Goal: Browse casually

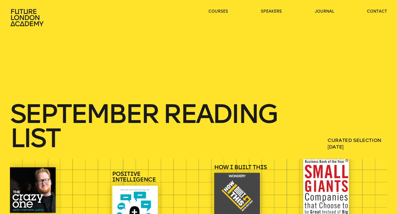
click at [28, 14] on icon at bounding box center [27, 18] width 35 height 18
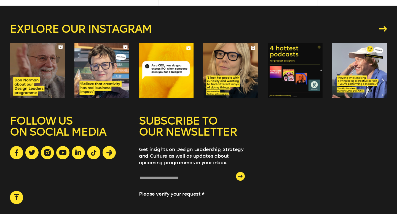
scroll to position [1472, 0]
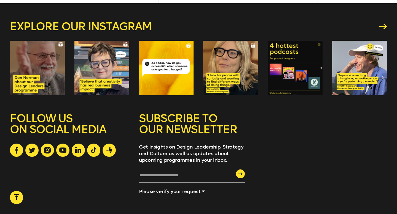
click at [213, 146] on p "Get insights on Design Leadership, Strategy and Culture as well as updates abou…" at bounding box center [192, 154] width 106 height 20
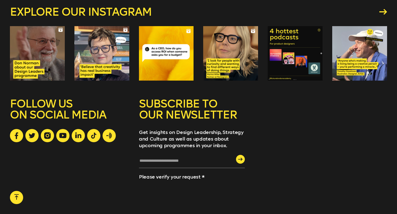
scroll to position [1486, 0]
